Goal: Task Accomplishment & Management: Manage account settings

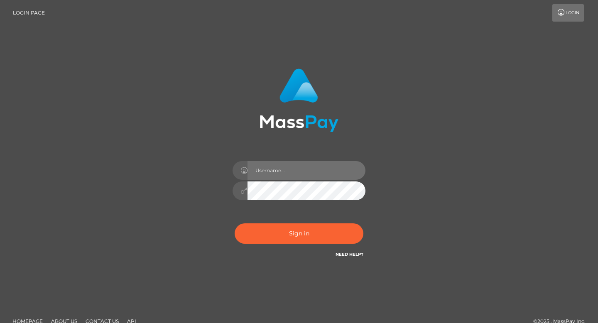
click at [270, 164] on input "text" at bounding box center [307, 170] width 118 height 19
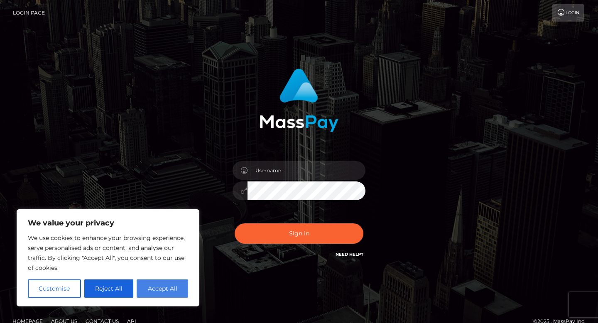
click at [159, 287] on button "Accept All" at bounding box center [163, 289] width 52 height 18
checkbox input "true"
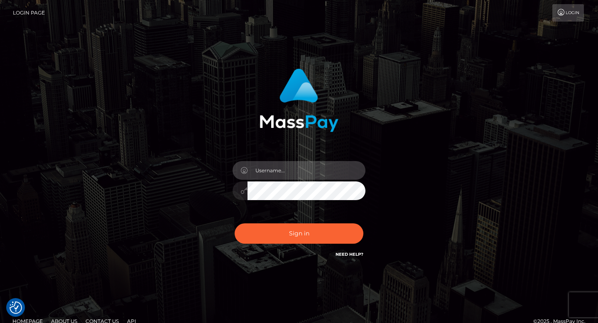
click at [301, 162] on input "text" at bounding box center [307, 170] width 118 height 19
type input "[EMAIL_ADDRESS][DOMAIN_NAME]"
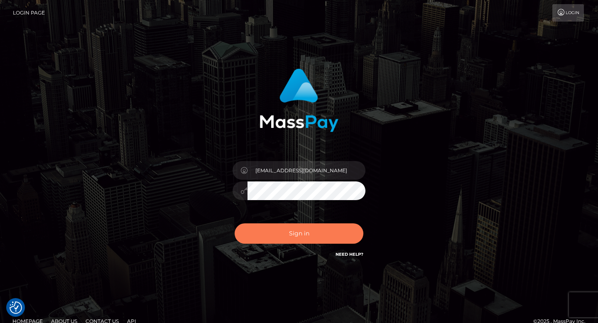
click at [297, 227] on button "Sign in" at bounding box center [299, 233] width 129 height 20
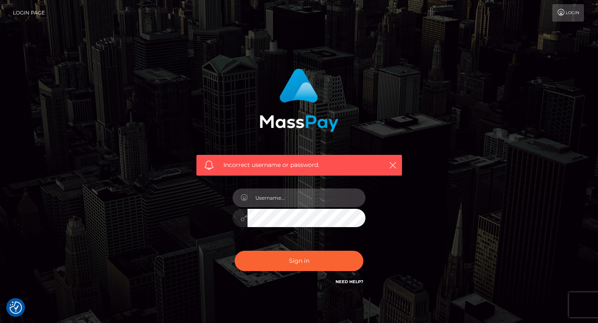
click at [289, 201] on input "text" at bounding box center [307, 198] width 118 height 19
type input "philthy97@outlook.com"
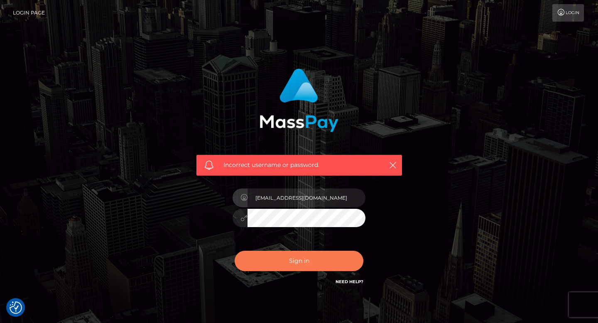
click at [306, 260] on button "Sign in" at bounding box center [299, 261] width 129 height 20
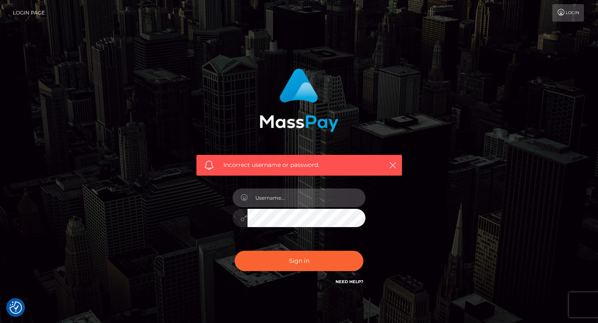
click at [270, 199] on input "text" at bounding box center [307, 198] width 118 height 19
type input "[EMAIL_ADDRESS][DOMAIN_NAME]"
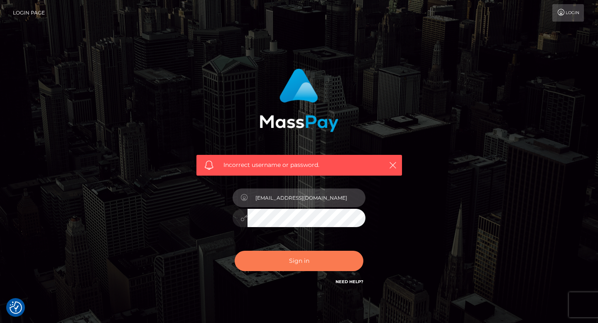
click at [235, 251] on button "Sign in" at bounding box center [299, 261] width 129 height 20
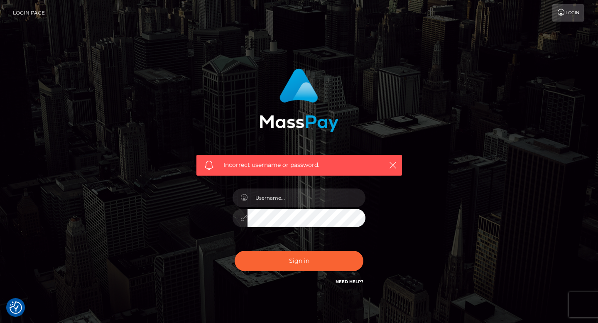
click at [358, 283] on link "Need Help?" at bounding box center [350, 281] width 28 height 5
click at [289, 197] on input "text" at bounding box center [307, 198] width 118 height 19
